Goal: Find specific page/section: Find specific page/section

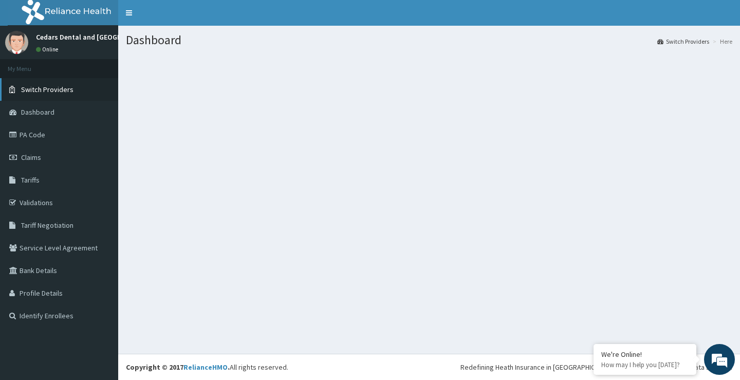
click at [13, 87] on icon at bounding box center [14, 89] width 10 height 7
drag, startPoint x: 46, startPoint y: 113, endPoint x: 159, endPoint y: 135, distance: 115.2
click at [46, 112] on span "Dashboard" at bounding box center [37, 111] width 33 height 9
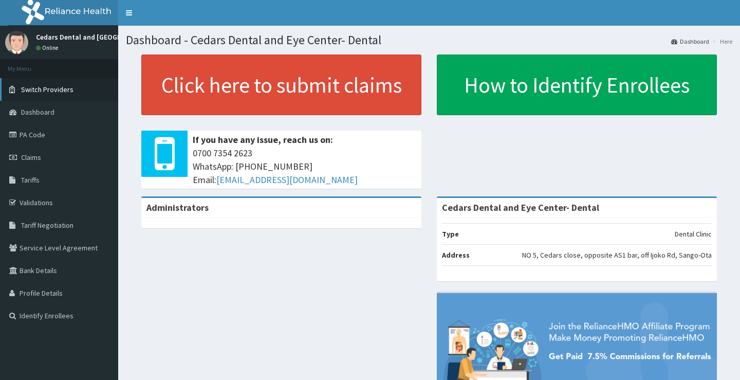
click at [45, 88] on span "Switch Providers" at bounding box center [47, 89] width 52 height 9
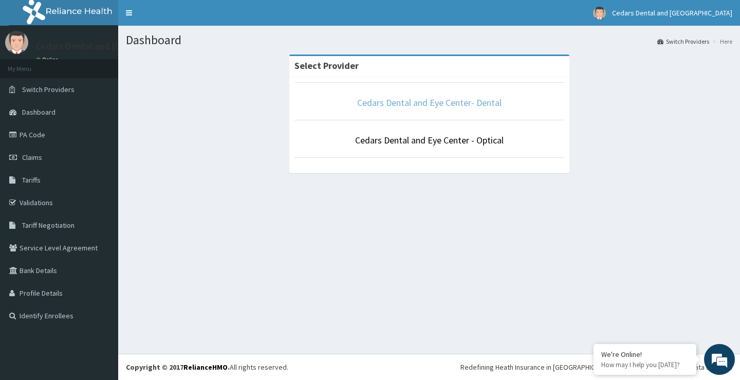
click at [398, 101] on link "Cedars Dental and Eye Center- Dental" at bounding box center [429, 103] width 144 height 12
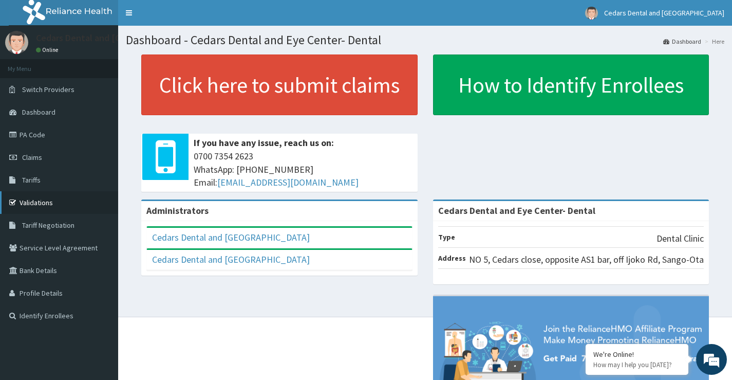
click at [41, 203] on link "Validations" at bounding box center [59, 202] width 118 height 23
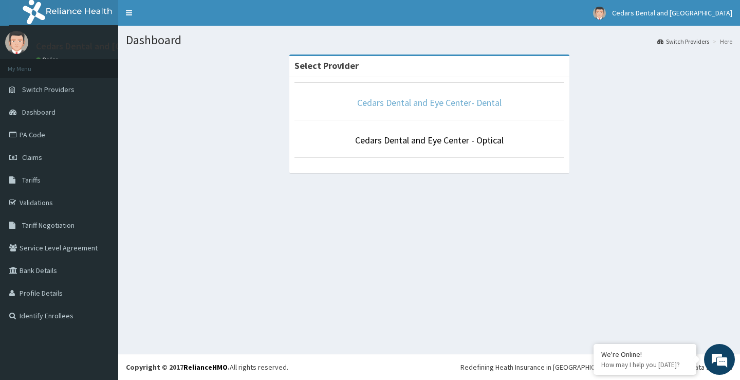
click at [458, 100] on link "Cedars Dental and Eye Center- Dental" at bounding box center [429, 103] width 144 height 12
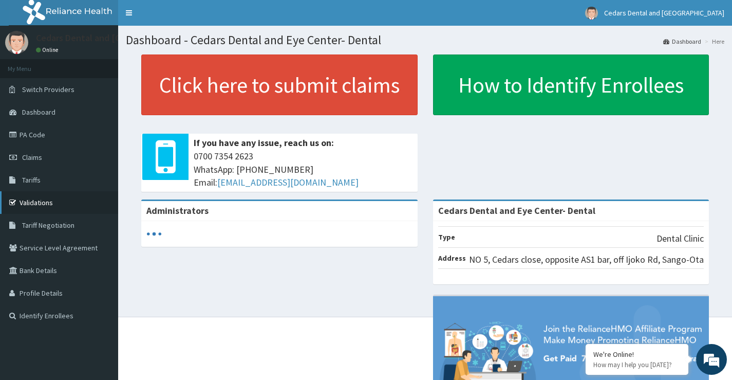
click at [48, 202] on link "Validations" at bounding box center [59, 202] width 118 height 23
